Goal: Navigation & Orientation: Find specific page/section

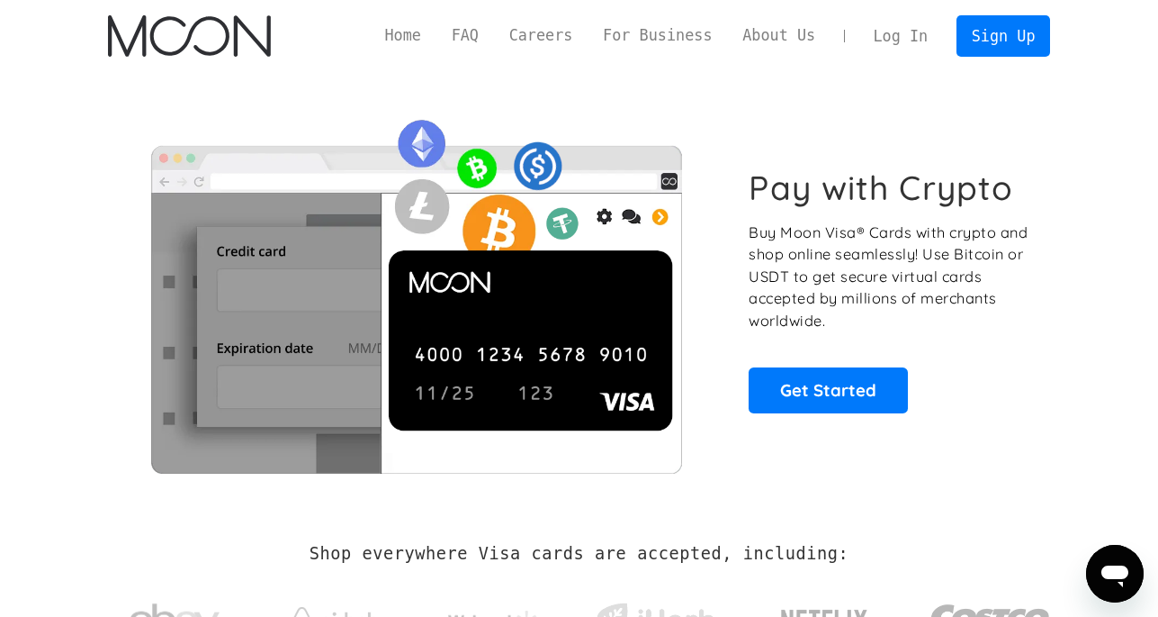
click at [879, 37] on link "Log In" at bounding box center [901, 36] width 85 height 40
